Goal: Task Accomplishment & Management: Use online tool/utility

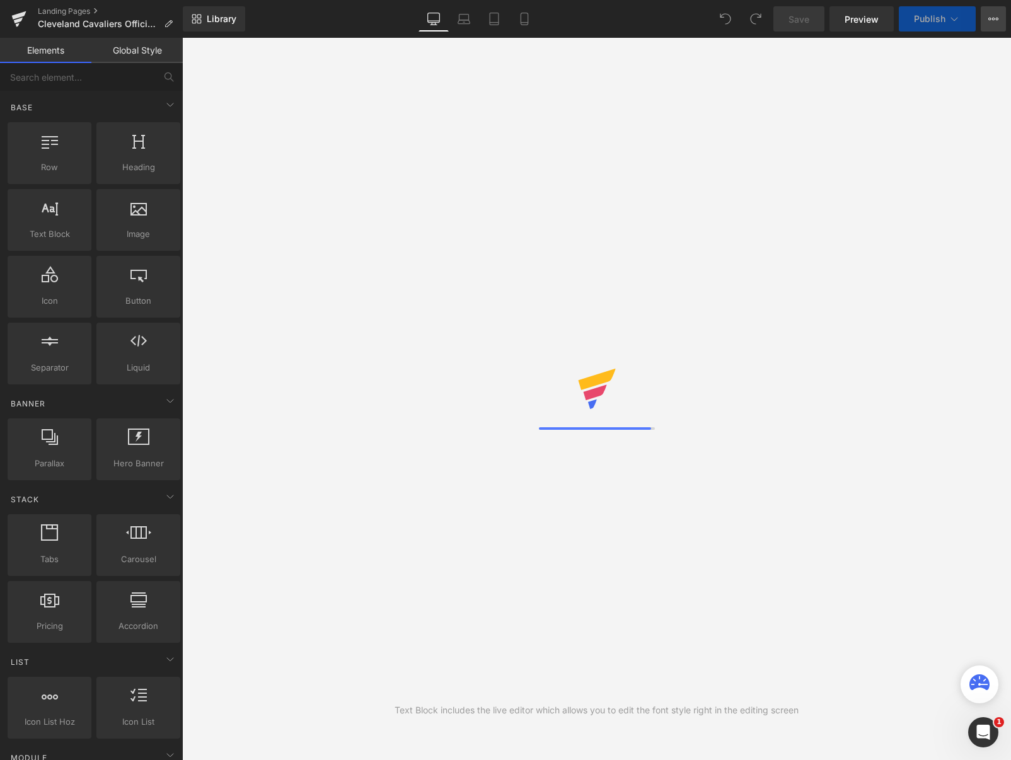
click at [993, 14] on icon at bounding box center [994, 19] width 10 height 10
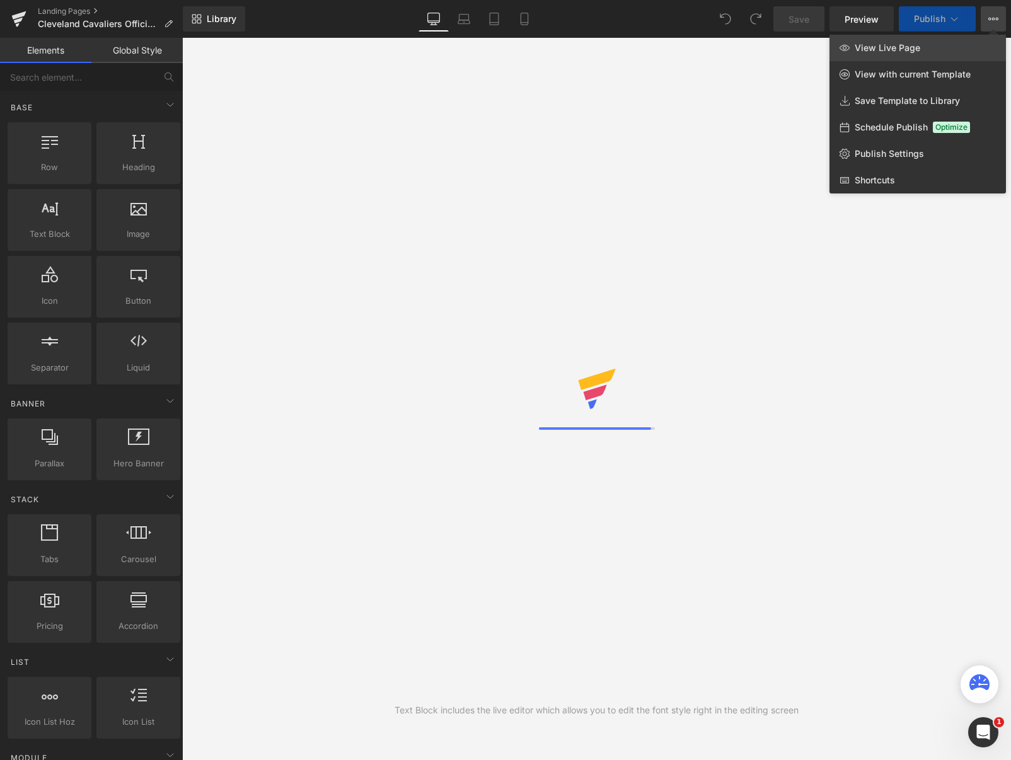
click at [896, 47] on span "View Live Page" at bounding box center [888, 47] width 66 height 11
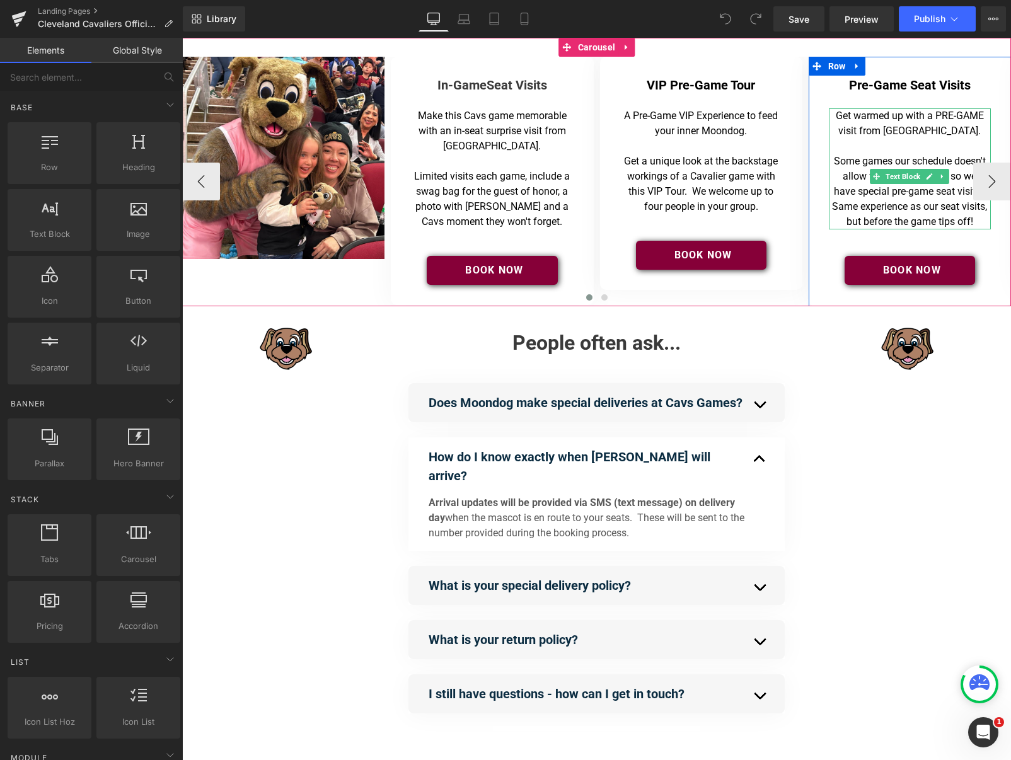
click at [946, 224] on p "Some games our schedule doesn't allow for in-game visits, so we have special pr…" at bounding box center [910, 192] width 156 height 76
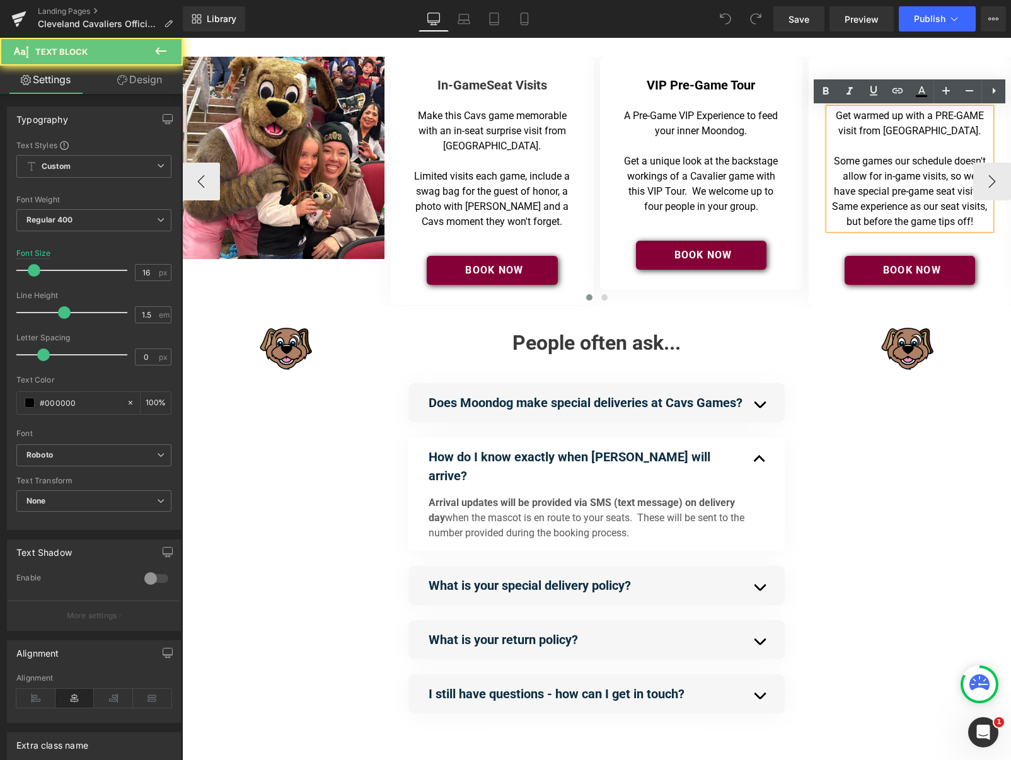
click at [946, 224] on p "Some games our schedule doesn't allow for in-game visits, so we have special pr…" at bounding box center [910, 192] width 156 height 76
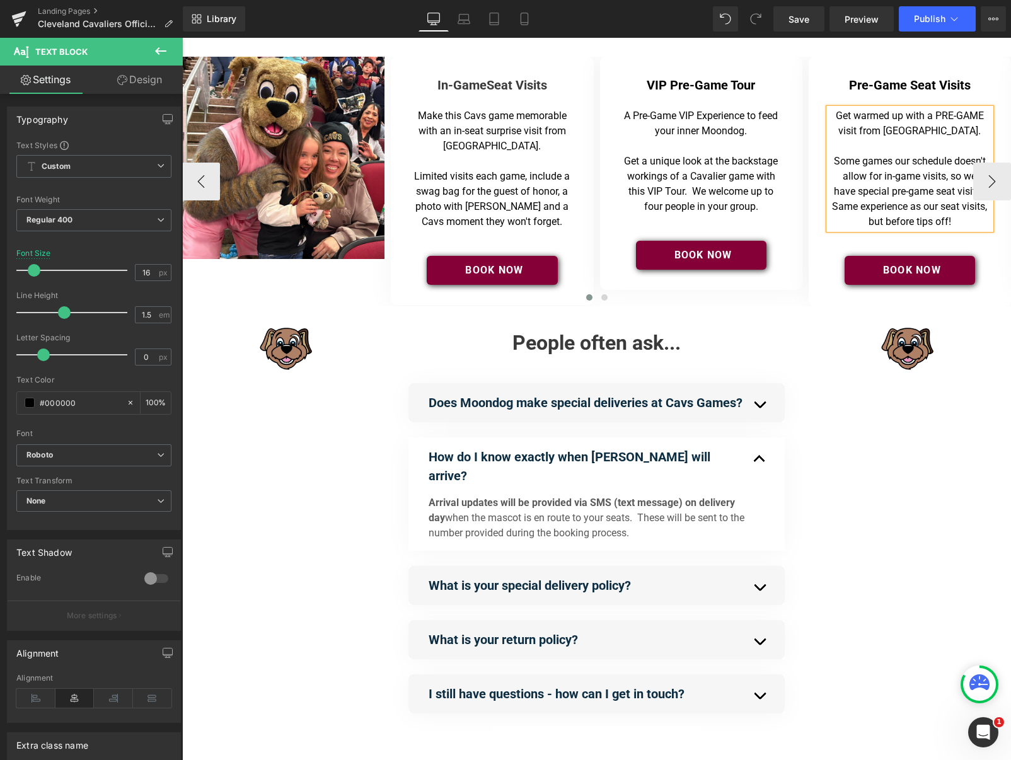
click at [945, 222] on p "Some games our schedule doesn't allow for in-game visits, so we have special pr…" at bounding box center [910, 192] width 156 height 76
click at [735, 185] on p "Get a unique look at the backstage workings of a Cavalier game with this VIP To…" at bounding box center [702, 184] width 156 height 61
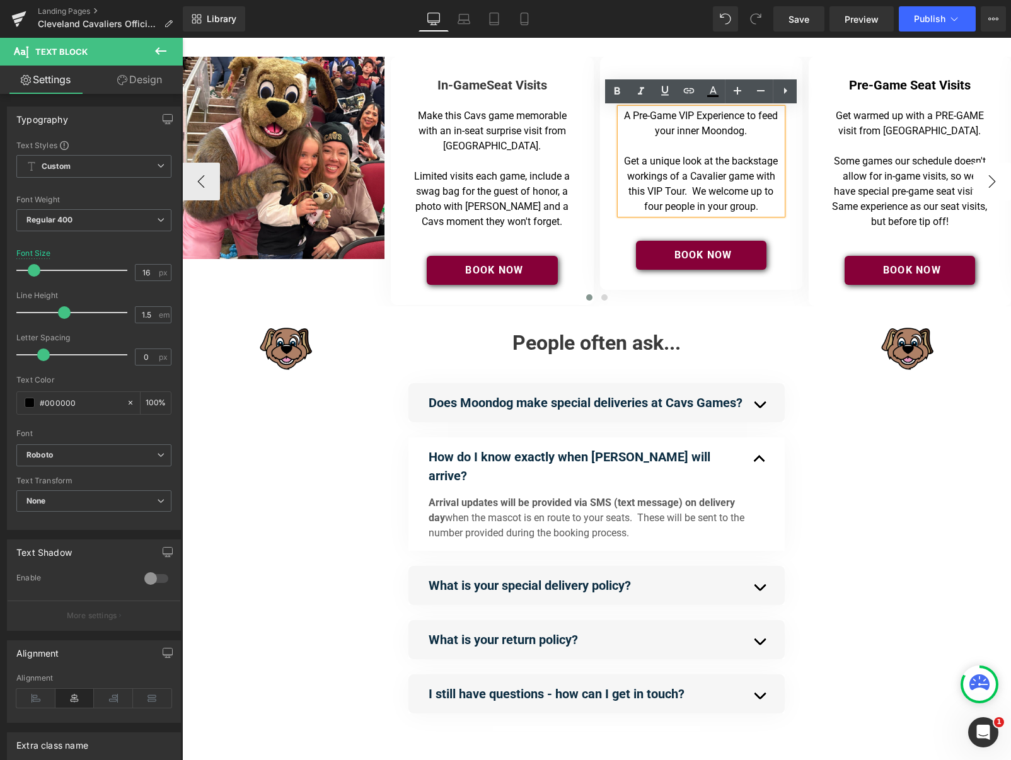
click at [996, 180] on button "›" at bounding box center [992, 182] width 38 height 38
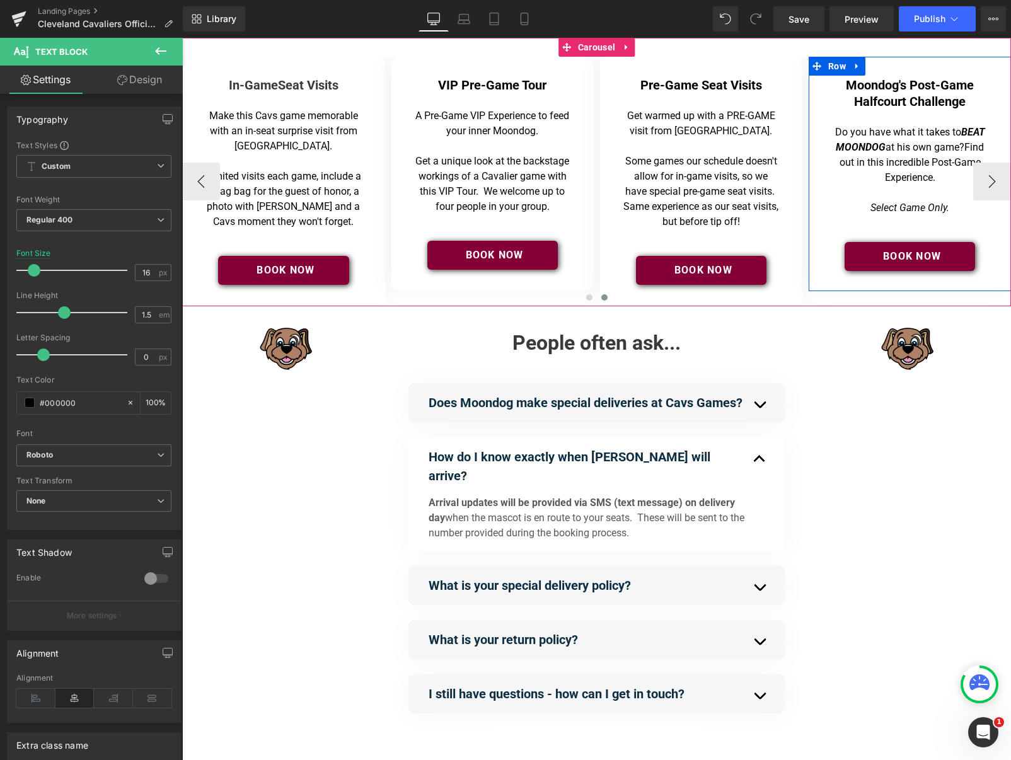
click at [924, 207] on icon "Select Game Only." at bounding box center [910, 208] width 79 height 12
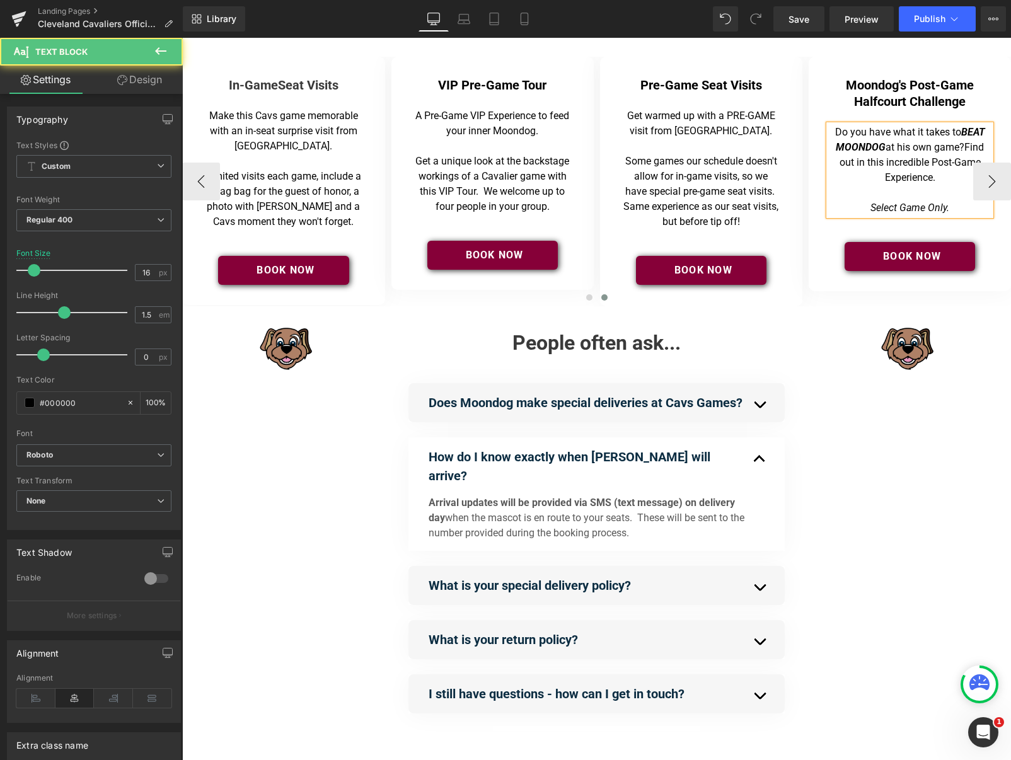
click at [926, 209] on icon "Select Game Only." at bounding box center [910, 208] width 79 height 12
click at [903, 183] on span "Find out in this incredible Post-Game Experience." at bounding box center [912, 162] width 145 height 42
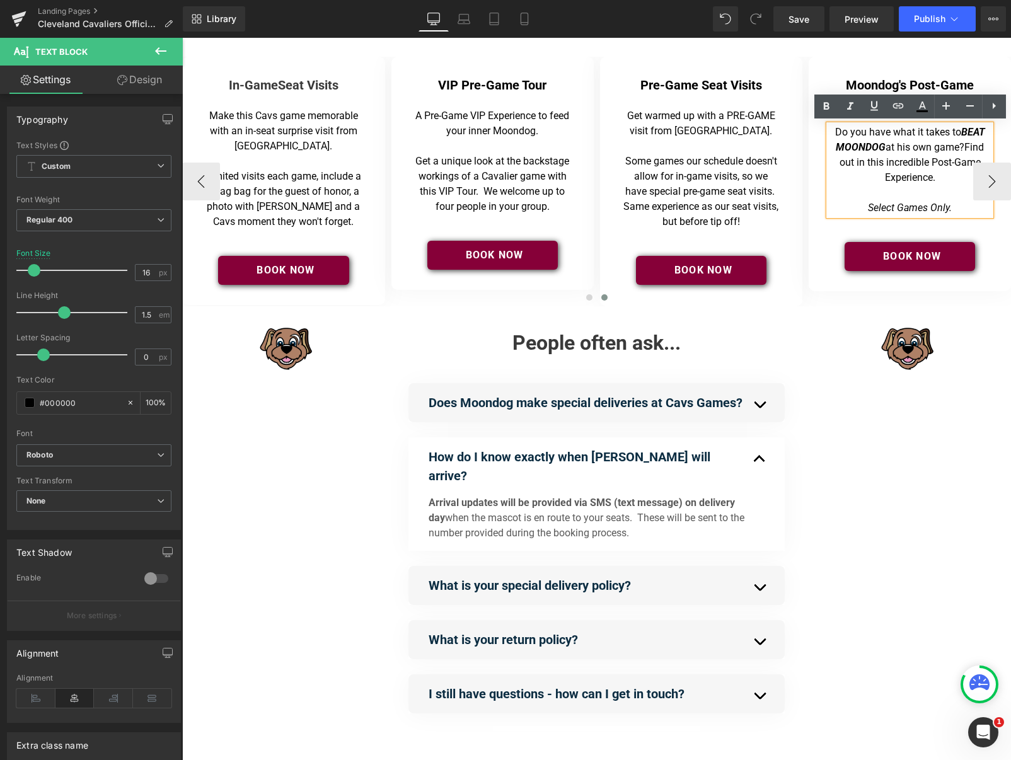
scroll to position [2, 0]
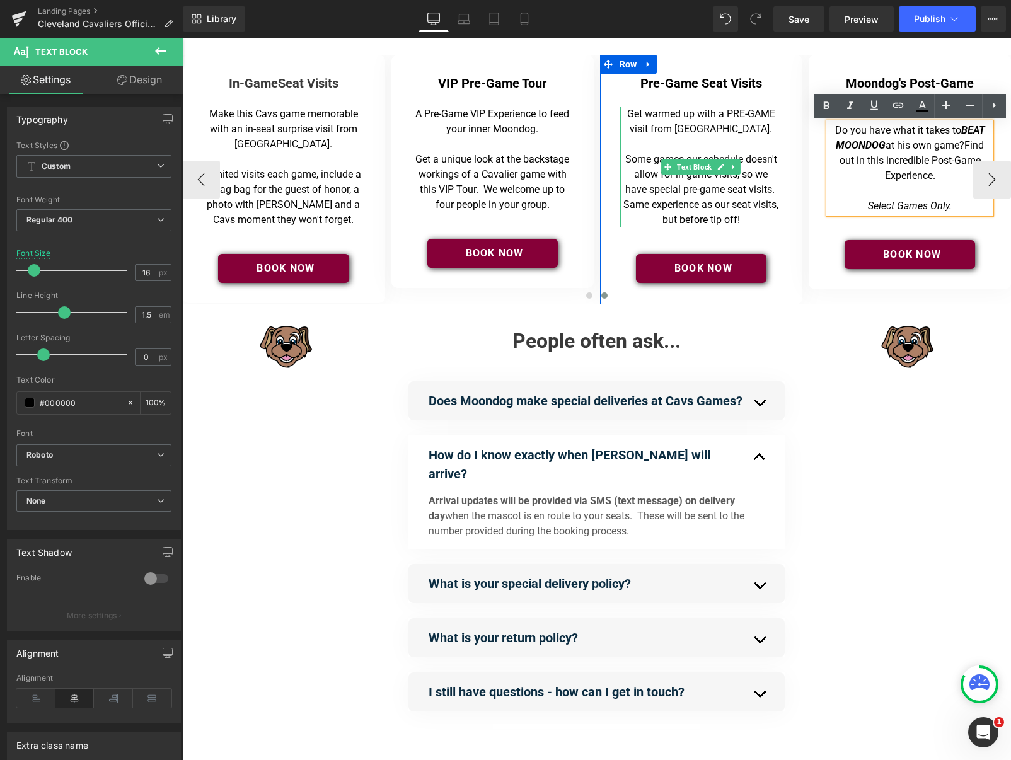
click at [744, 161] on p "Some games our schedule doesn't allow for in-game visits, so we have special pr…" at bounding box center [702, 190] width 156 height 76
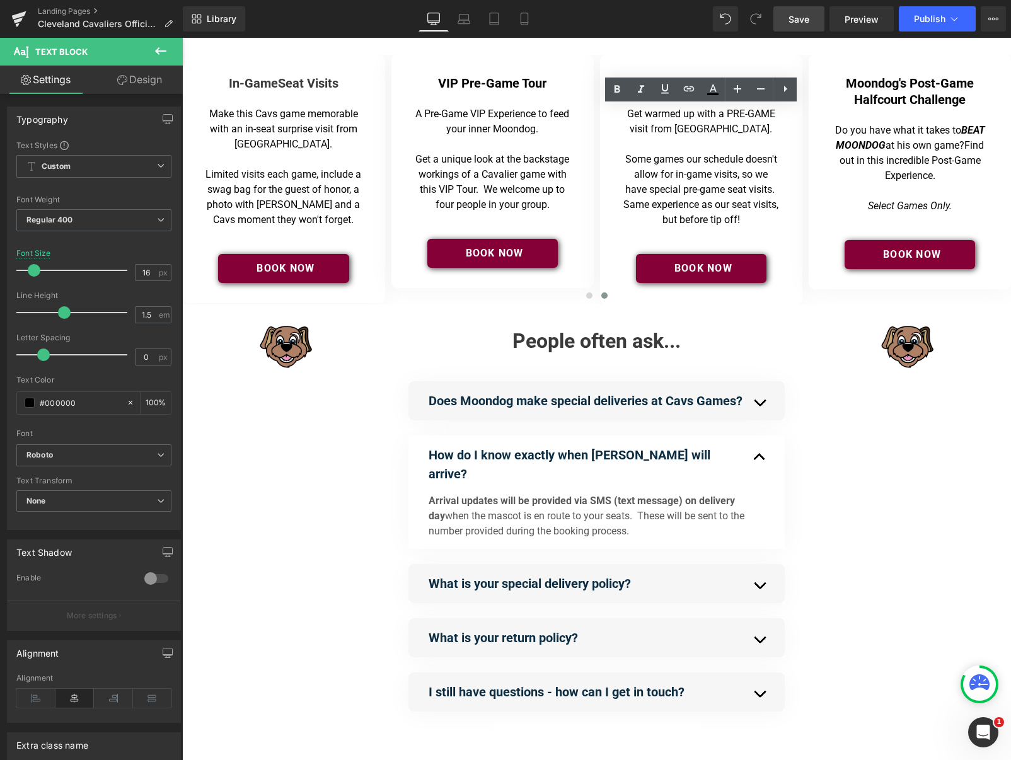
click at [786, 14] on link "Save" at bounding box center [799, 18] width 51 height 25
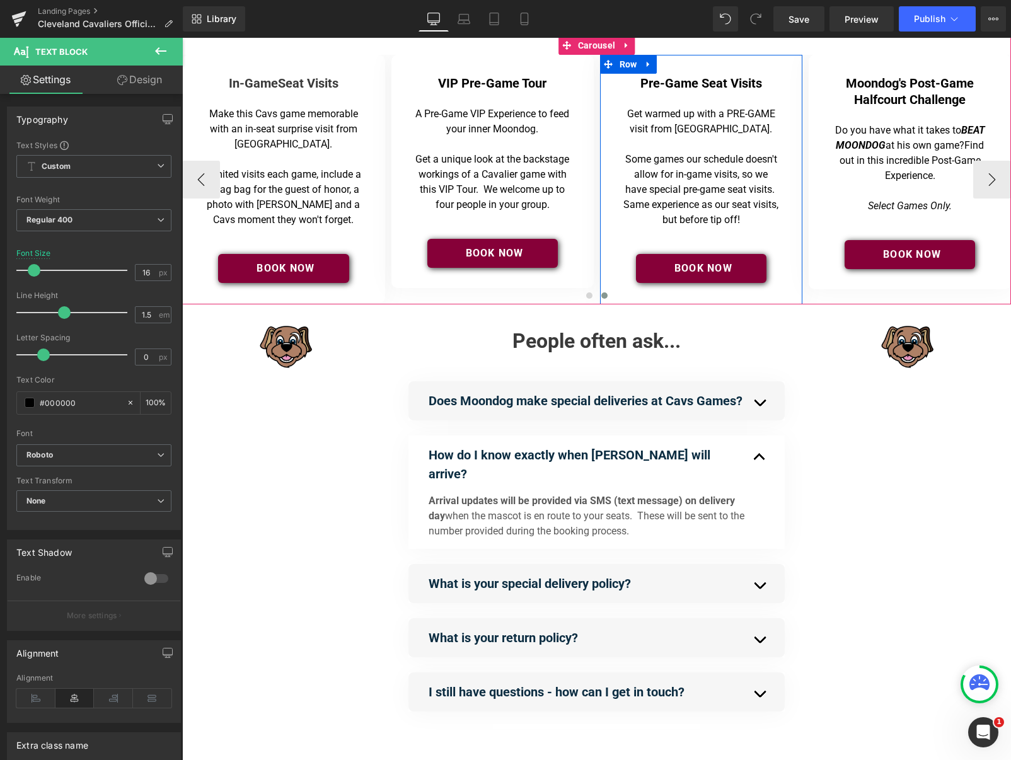
scroll to position [0, 0]
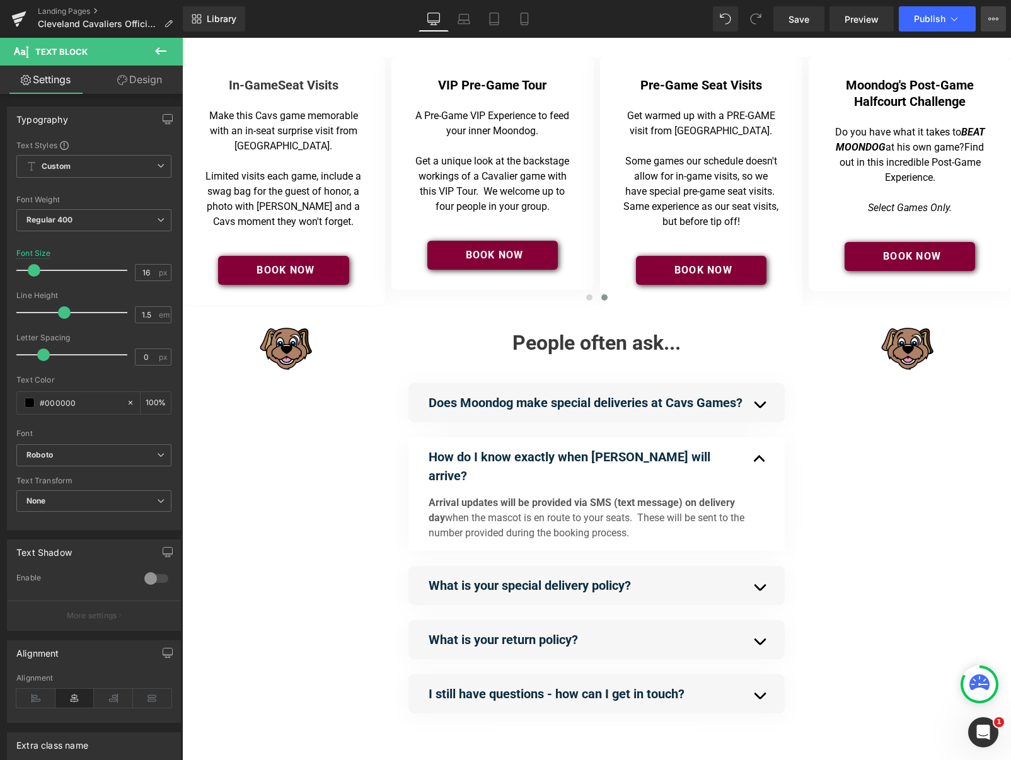
click at [992, 23] on icon at bounding box center [994, 19] width 10 height 10
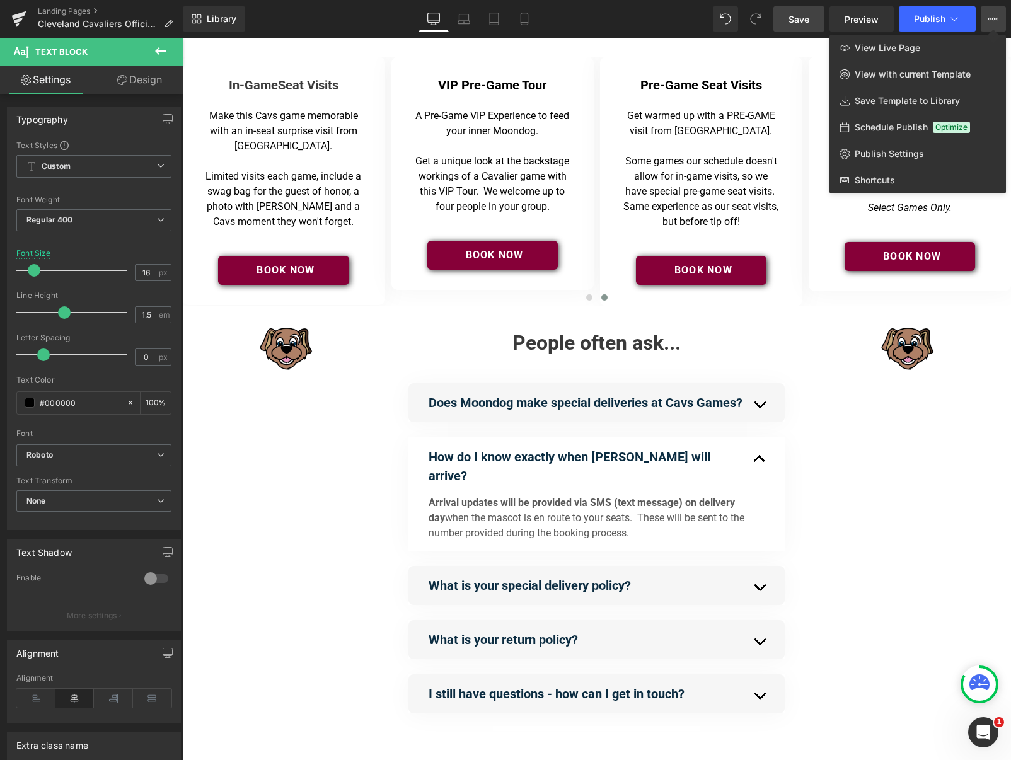
click at [797, 20] on span "Save" at bounding box center [799, 19] width 21 height 13
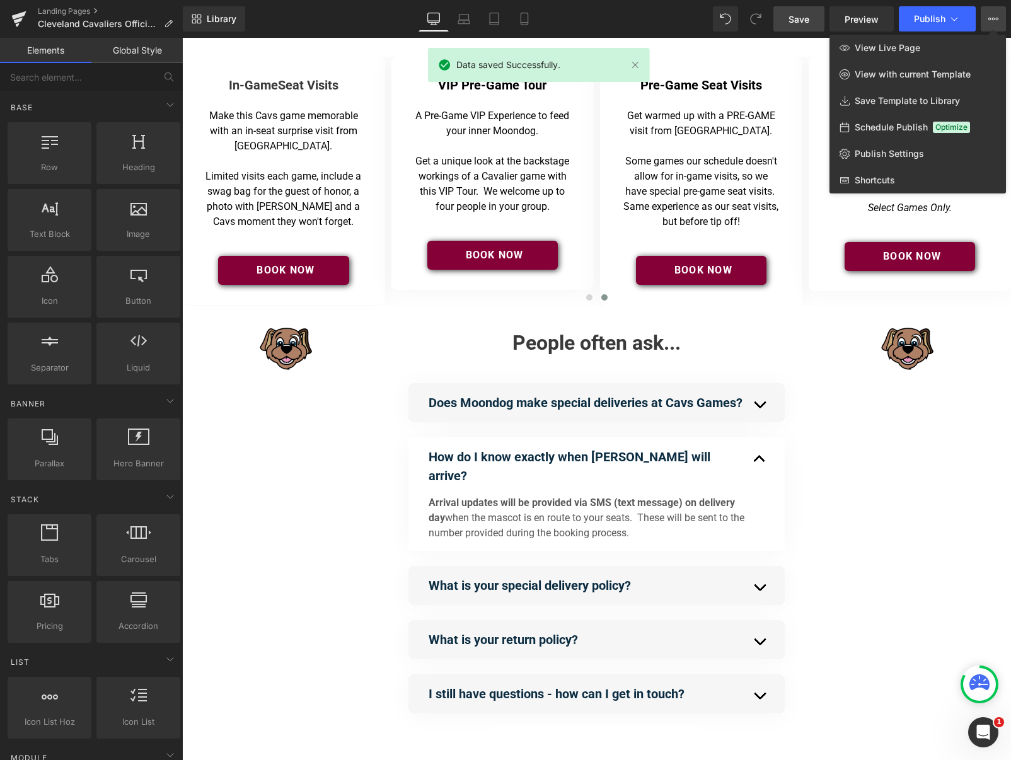
click at [729, 158] on div at bounding box center [596, 399] width 829 height 723
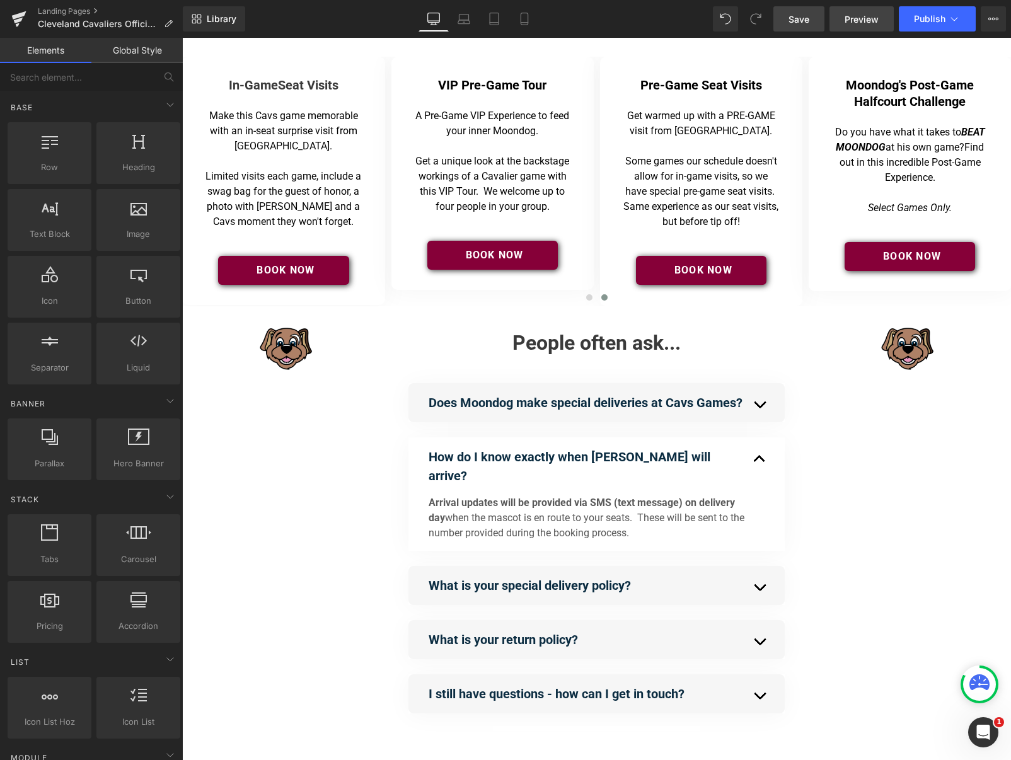
click at [862, 20] on span "Preview" at bounding box center [862, 19] width 34 height 13
click at [936, 20] on span "Publish" at bounding box center [930, 19] width 32 height 10
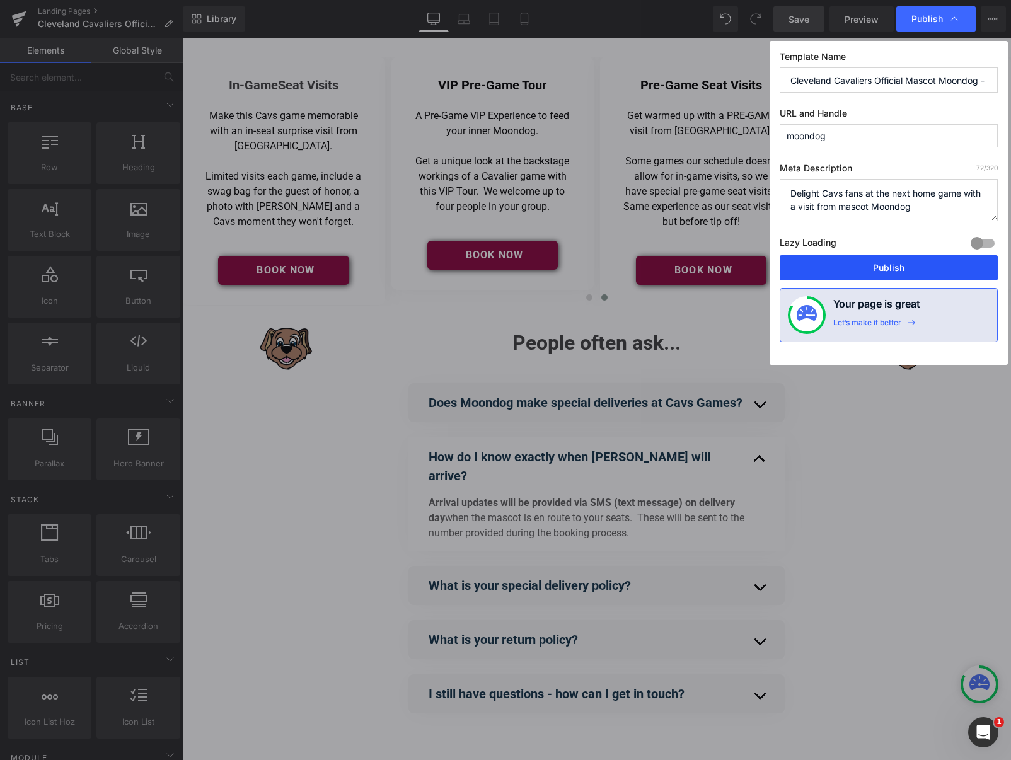
click at [877, 272] on button "Publish" at bounding box center [889, 267] width 218 height 25
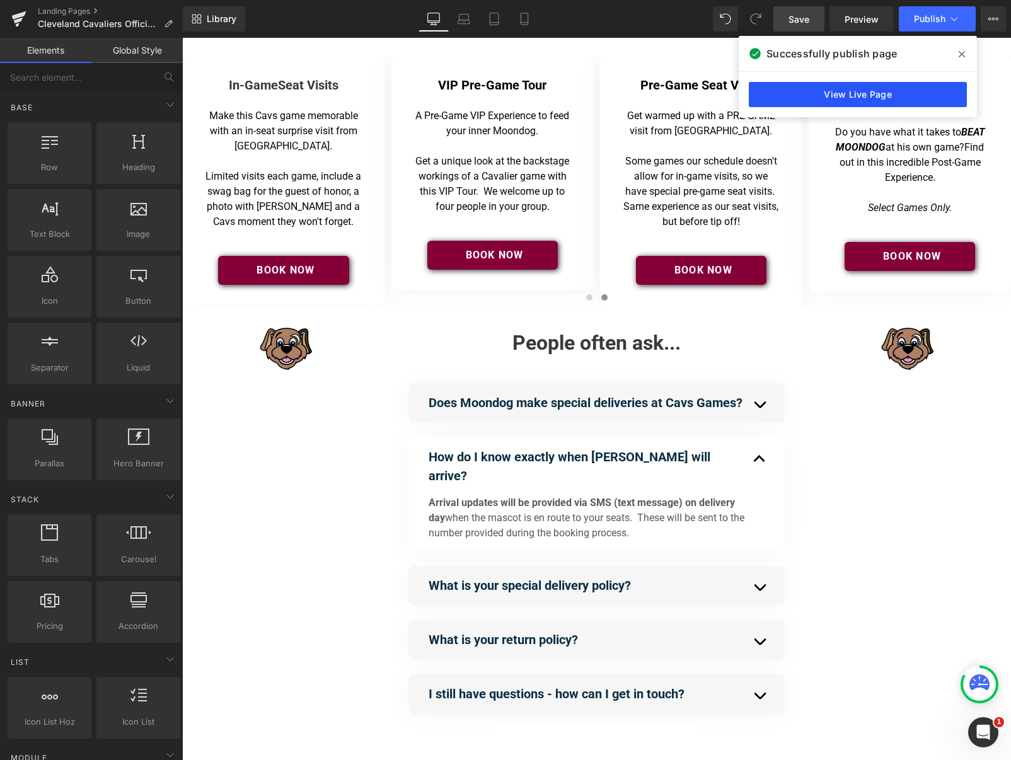
click at [846, 95] on link "View Live Page" at bounding box center [858, 94] width 218 height 25
